Goal: Information Seeking & Learning: Learn about a topic

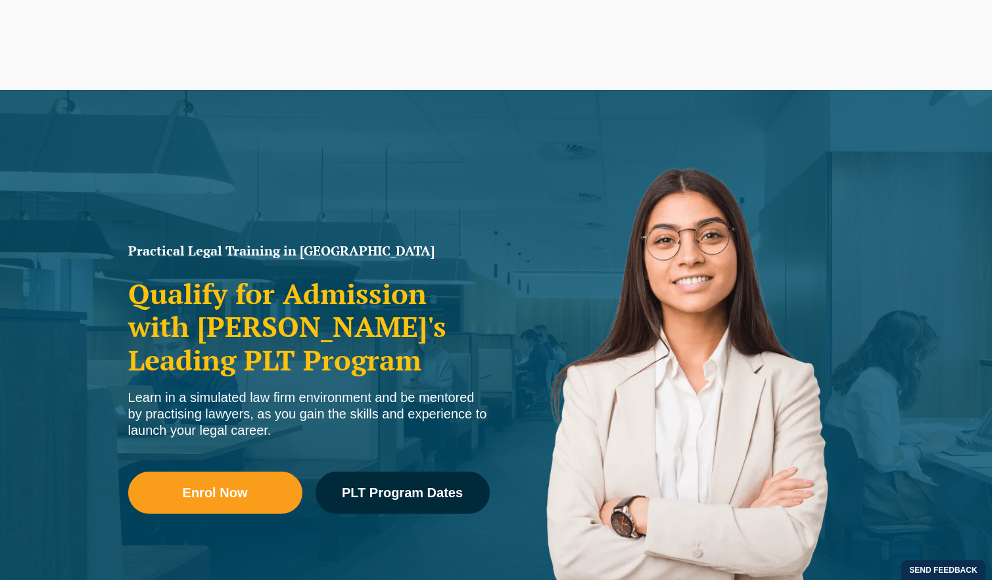
click at [715, 59] on link "Medicare Billing Course" at bounding box center [730, 62] width 117 height 57
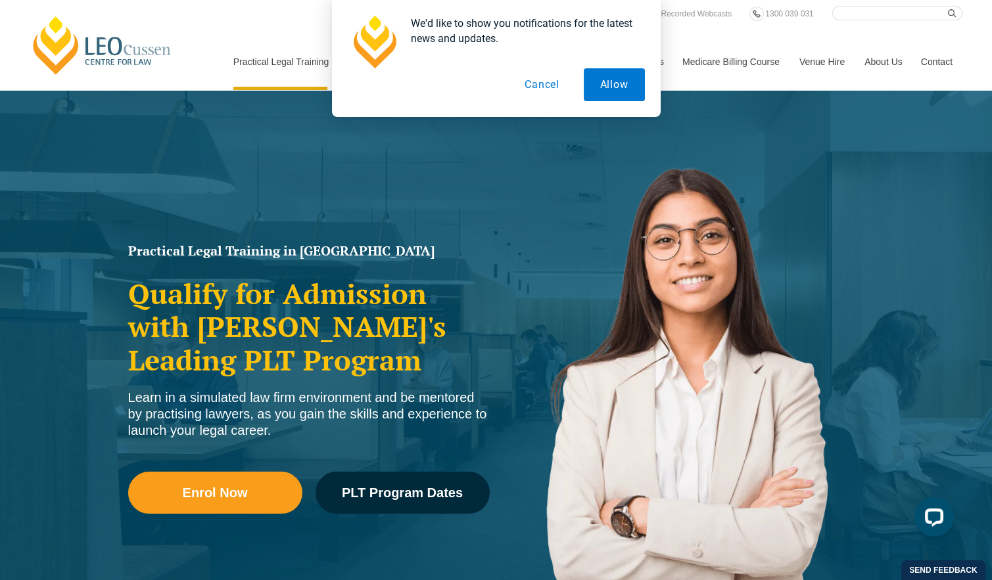
click at [552, 89] on button "Cancel" at bounding box center [542, 84] width 68 height 33
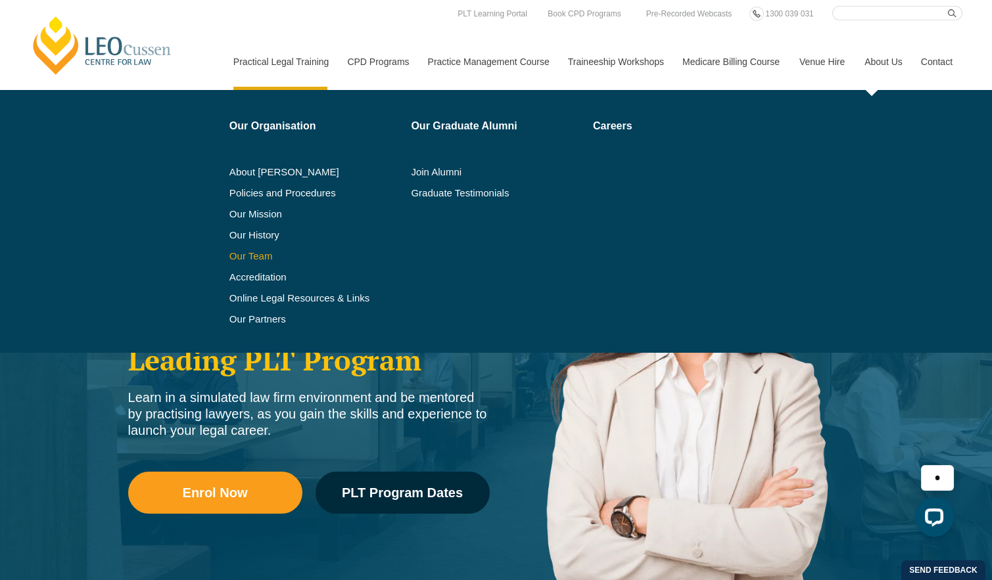
click at [252, 254] on link "Our Team" at bounding box center [315, 256] width 173 height 11
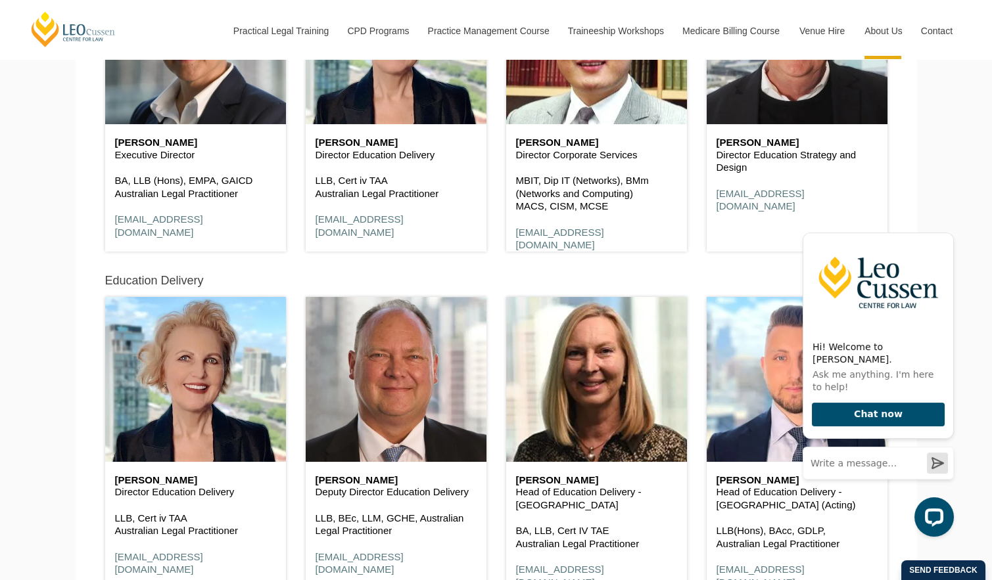
scroll to position [812, 0]
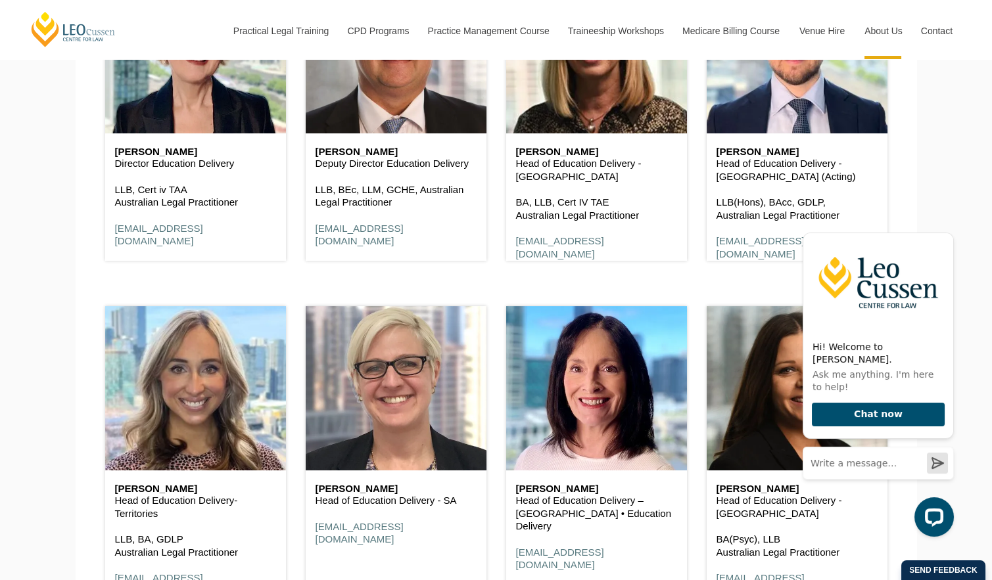
scroll to position [1122, 0]
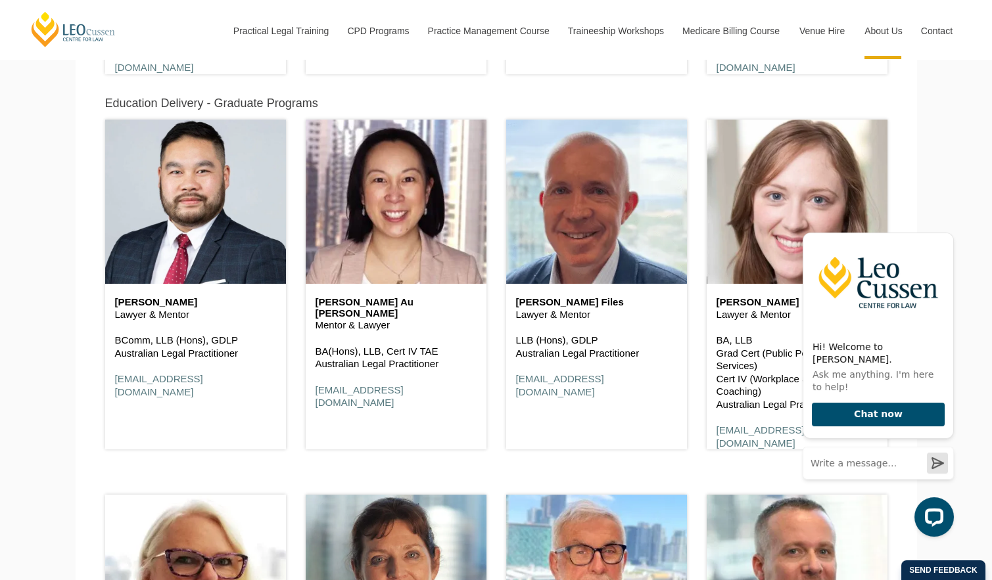
scroll to position [1538, 0]
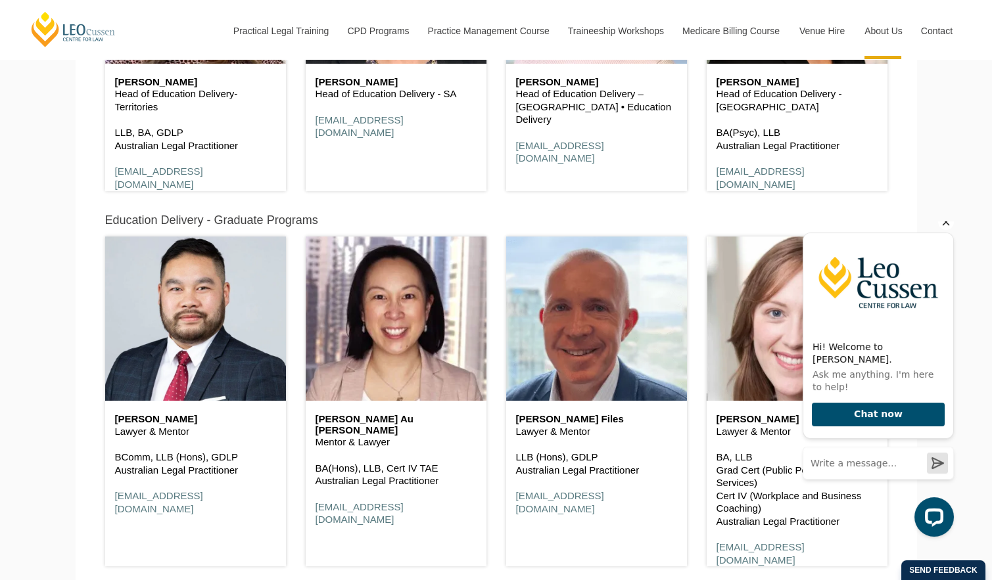
click at [946, 230] on icon "Hide greeting" at bounding box center [946, 222] width 16 height 16
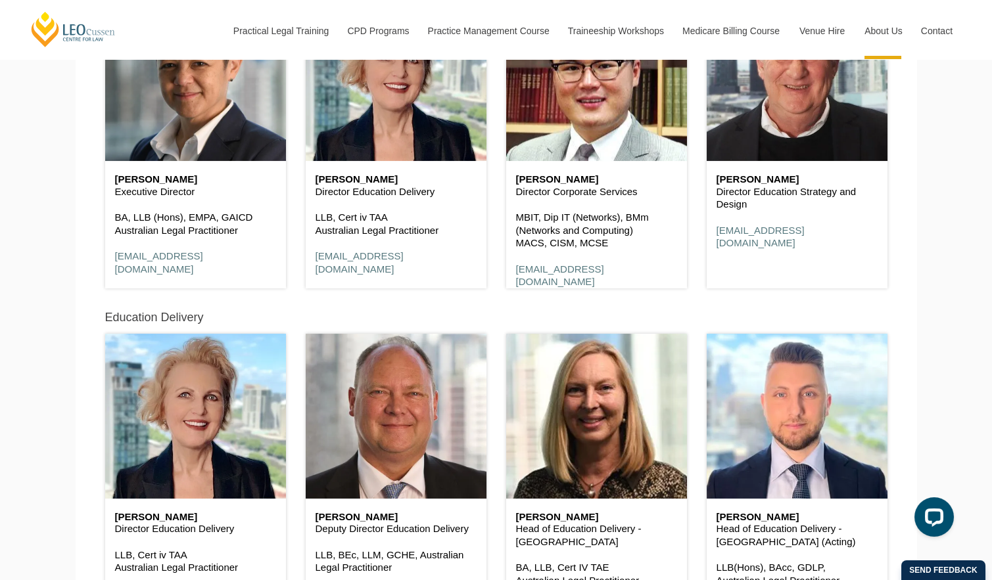
scroll to position [0, 0]
